Goal: Find specific page/section: Find specific page/section

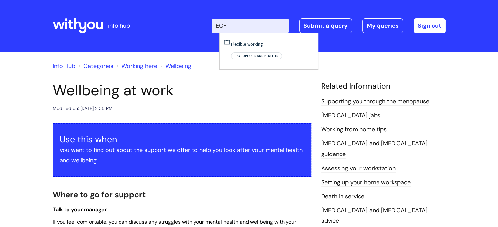
type input "ECF"
click button "Search" at bounding box center [0, 0] width 0 height 0
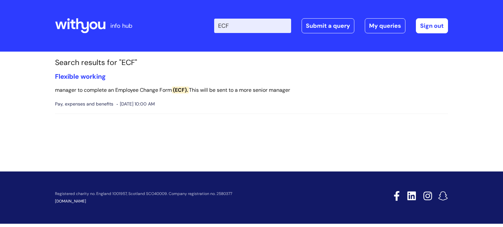
click at [83, 27] on icon at bounding box center [82, 25] width 13 height 15
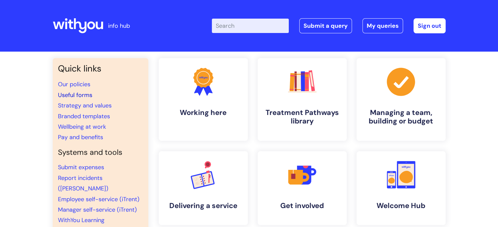
click at [76, 96] on link "Useful forms" at bounding box center [75, 95] width 34 height 8
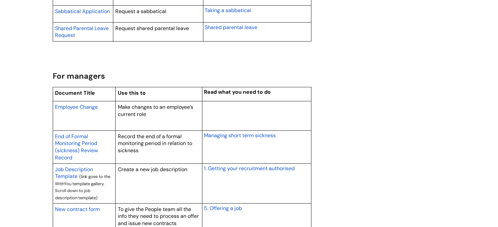
scroll to position [474, 0]
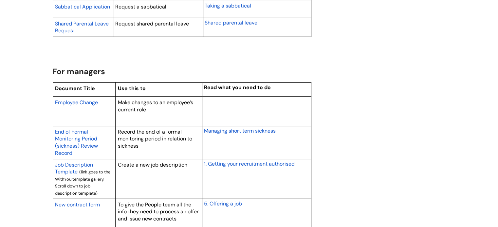
click at [72, 102] on span "Employee Change" at bounding box center [76, 102] width 43 height 7
